Goal: Task Accomplishment & Management: Manage account settings

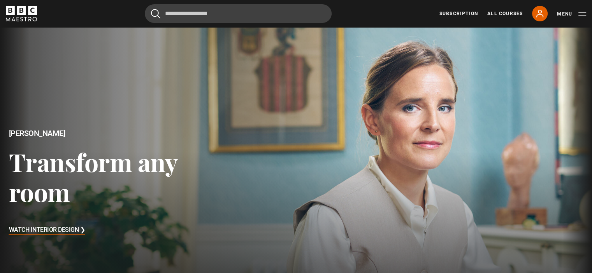
click at [537, 14] on icon at bounding box center [539, 13] width 9 height 9
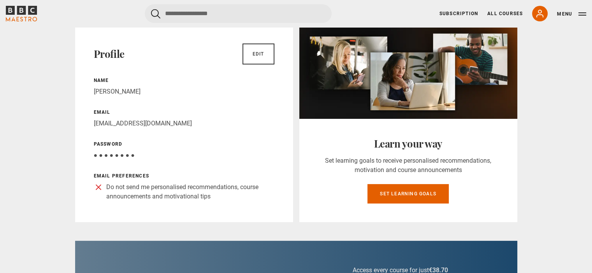
scroll to position [62, 0]
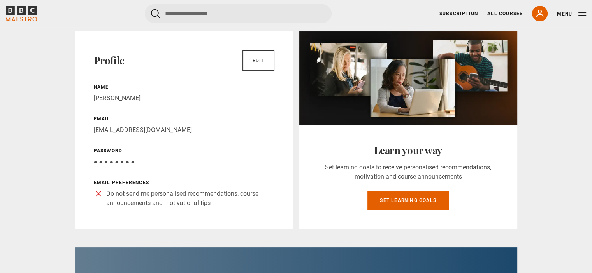
click at [259, 59] on link "Edit" at bounding box center [258, 60] width 32 height 21
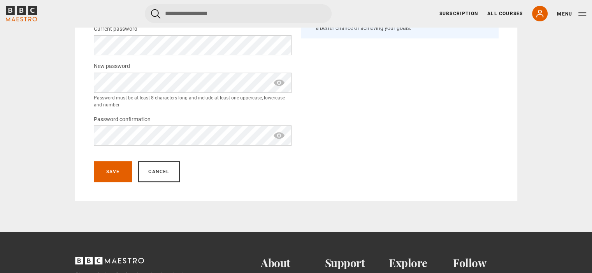
scroll to position [212, 0]
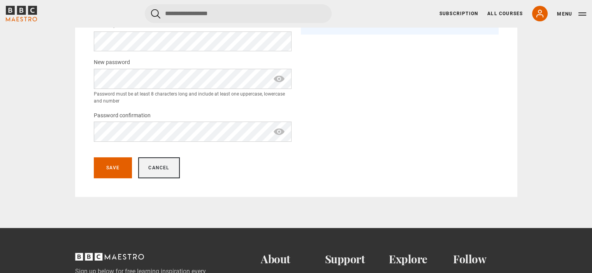
click at [163, 170] on link "Cancel" at bounding box center [158, 168] width 41 height 21
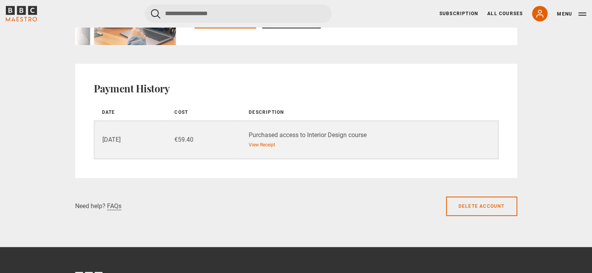
scroll to position [607, 0]
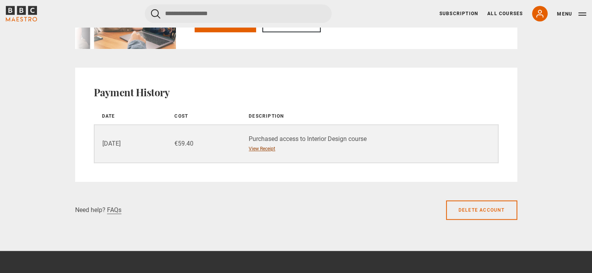
click at [266, 149] on link "View Receipt" at bounding box center [262, 148] width 26 height 7
click at [581, 14] on button "Menu" at bounding box center [571, 14] width 29 height 8
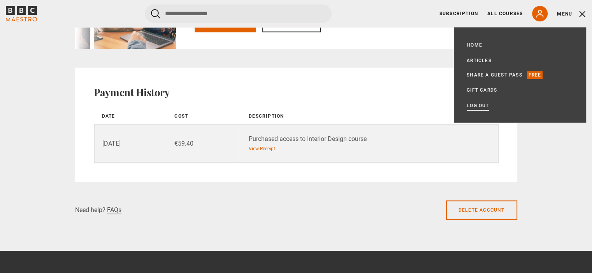
click at [478, 106] on link "Log out" at bounding box center [477, 106] width 22 height 8
